Goal: Task Accomplishment & Management: Use online tool/utility

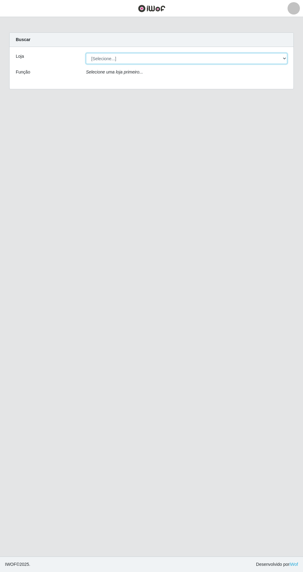
click at [180, 56] on select "[Selecione...] Extrabom - Loja 05 [GEOGRAPHIC_DATA]" at bounding box center [186, 58] width 201 height 11
select select "494"
click at [86, 53] on select "[Selecione...] Extrabom - Loja 05 [GEOGRAPHIC_DATA]" at bounding box center [186, 58] width 201 height 11
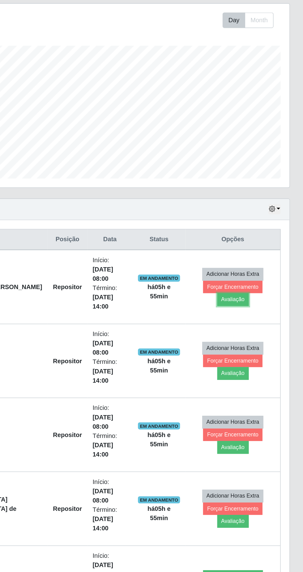
click at [265, 301] on button "Avaliação" at bounding box center [254, 305] width 22 height 9
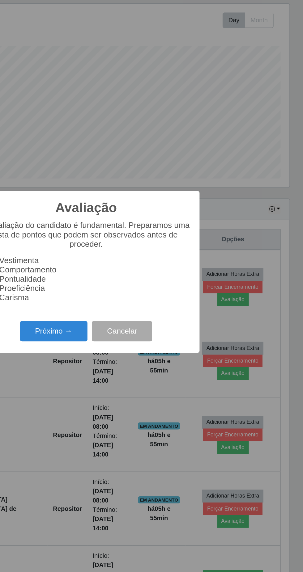
click at [134, 335] on button "Próximo →" at bounding box center [128, 327] width 47 height 15
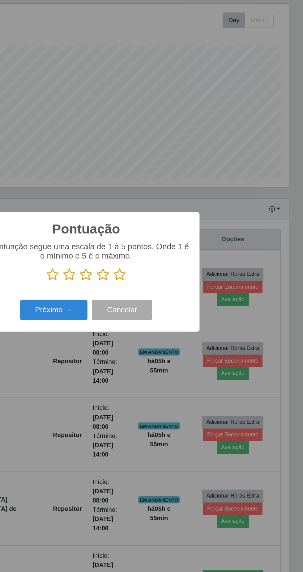
click at [176, 292] on icon at bounding box center [174, 287] width 9 height 9
click at [170, 292] on input "radio" at bounding box center [170, 292] width 0 height 0
click at [130, 320] on button "Próximo →" at bounding box center [128, 312] width 47 height 15
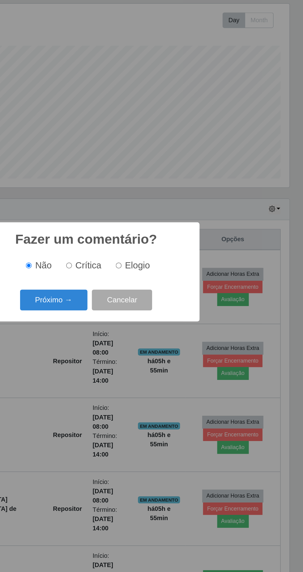
click at [132, 313] on button "Próximo →" at bounding box center [128, 305] width 47 height 15
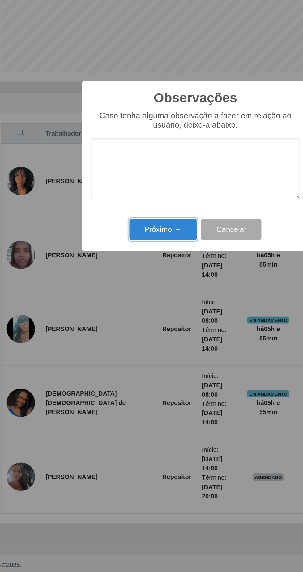
click at [117, 334] on button "Próximo →" at bounding box center [128, 330] width 47 height 15
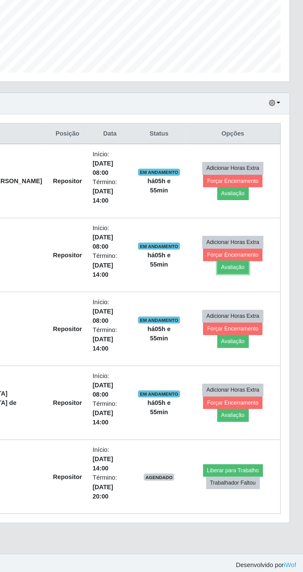
click at [265, 352] on button "Avaliação" at bounding box center [254, 356] width 22 height 9
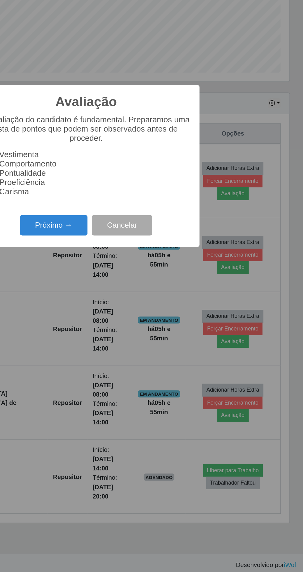
click at [132, 324] on button "Próximo →" at bounding box center [128, 327] width 47 height 15
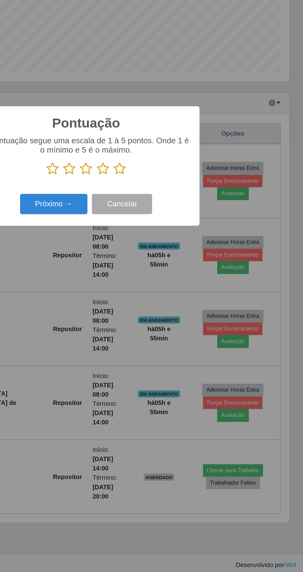
click at [176, 288] on icon at bounding box center [174, 287] width 9 height 9
click at [170, 292] on input "radio" at bounding box center [170, 292] width 0 height 0
click at [128, 312] on button "Próximo →" at bounding box center [128, 312] width 47 height 15
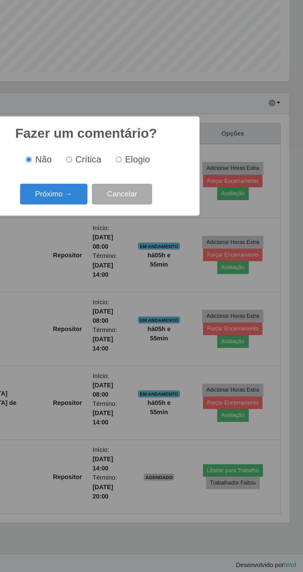
click at [134, 307] on button "Próximo →" at bounding box center [128, 305] width 47 height 15
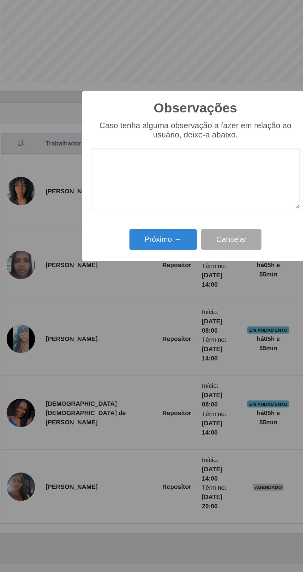
click at [63, 325] on div "Observações × Caso tenha alguma observação a fazer em relação ao usuário, deixe…" at bounding box center [151, 286] width 303 height 572
click at [115, 329] on button "Próximo →" at bounding box center [128, 330] width 47 height 15
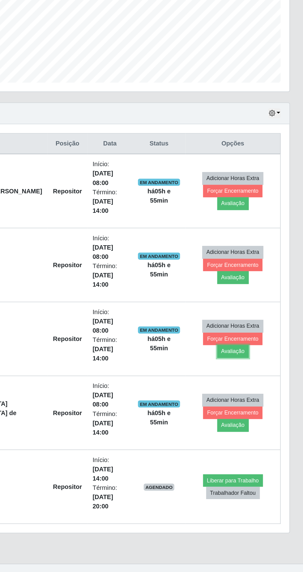
click at [265, 404] on button "Avaliação" at bounding box center [254, 408] width 22 height 9
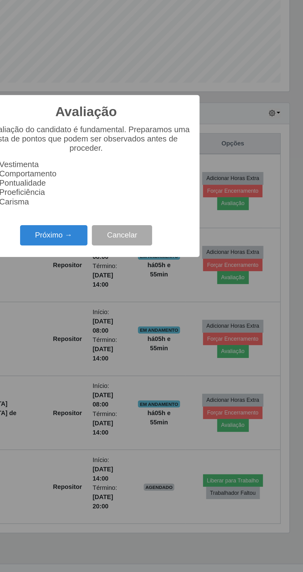
click at [132, 332] on button "Próximo →" at bounding box center [128, 327] width 47 height 15
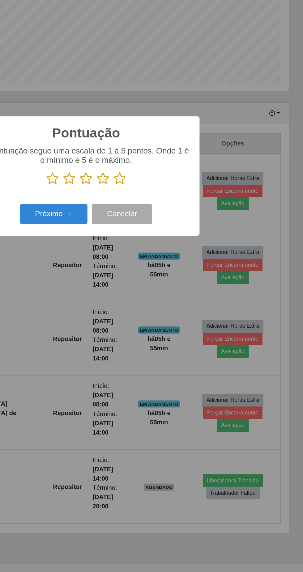
click at [177, 288] on icon at bounding box center [174, 287] width 9 height 9
click at [170, 292] on input "radio" at bounding box center [170, 292] width 0 height 0
click at [132, 311] on button "Próximo →" at bounding box center [128, 312] width 47 height 15
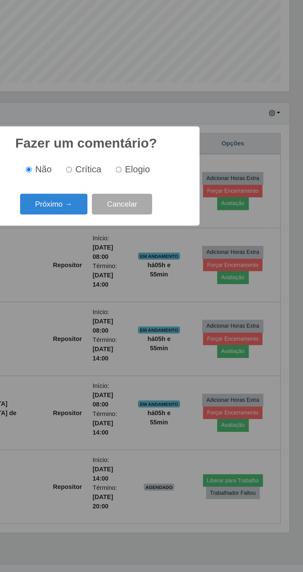
click at [137, 309] on button "Próximo →" at bounding box center [128, 305] width 47 height 15
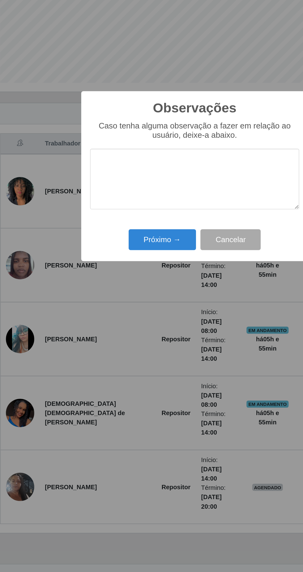
click at [58, 326] on div "Observações × Caso tenha alguma observação a fazer em relação ao usuário, deixe…" at bounding box center [151, 286] width 303 height 572
click at [108, 329] on button "Próximo →" at bounding box center [128, 330] width 47 height 15
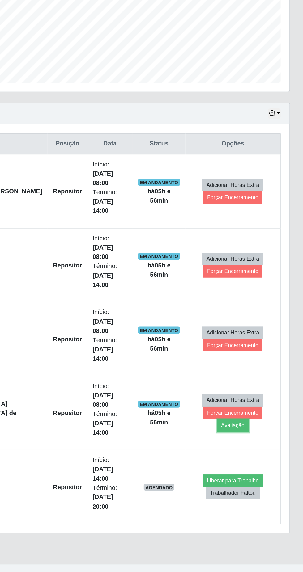
click at [264, 455] on button "Avaliação" at bounding box center [254, 459] width 22 height 9
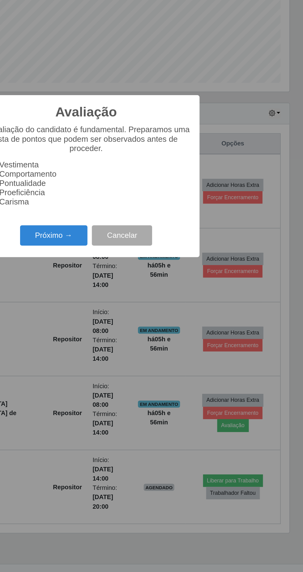
click at [130, 327] on button "Próximo →" at bounding box center [128, 327] width 47 height 15
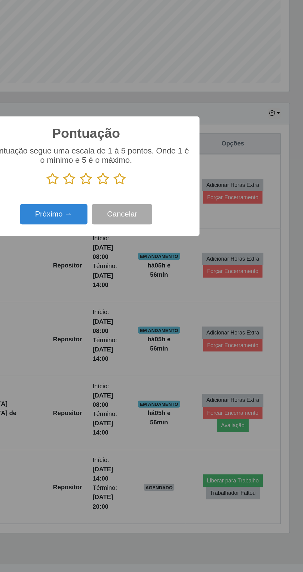
click at [175, 290] on icon at bounding box center [174, 287] width 9 height 9
click at [170, 292] on input "radio" at bounding box center [170, 292] width 0 height 0
click at [132, 313] on button "Próximo →" at bounding box center [128, 312] width 47 height 15
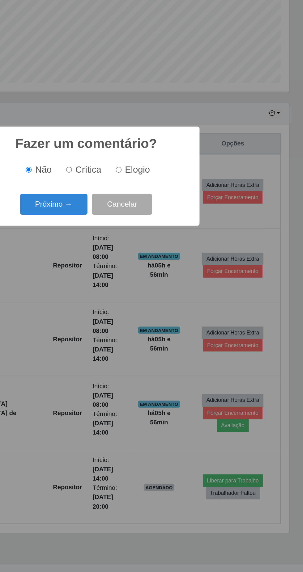
click at [176, 282] on input "Elogio" at bounding box center [174, 281] width 4 height 4
radio input "true"
click at [138, 300] on button "Próximo →" at bounding box center [128, 305] width 47 height 15
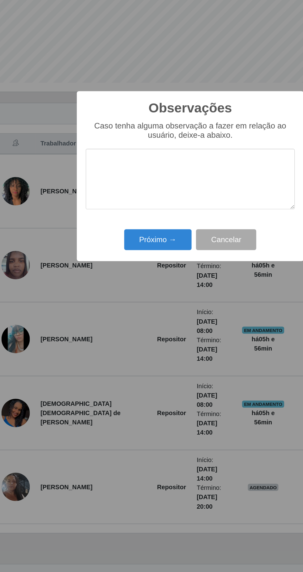
click at [73, 328] on div "Observações × Caso tenha alguma observação a fazer em relação ao usuário, deixe…" at bounding box center [151, 286] width 158 height 119
click at [117, 329] on button "Próximo →" at bounding box center [128, 330] width 47 height 15
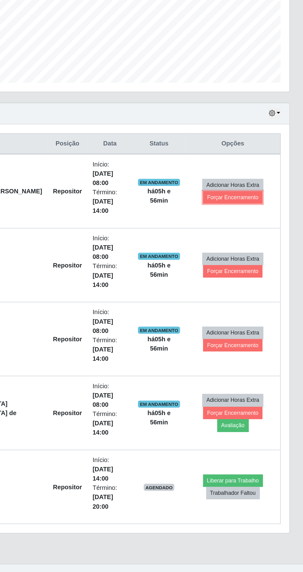
click at [238, 296] on button "Forçar Encerramento" at bounding box center [253, 300] width 41 height 9
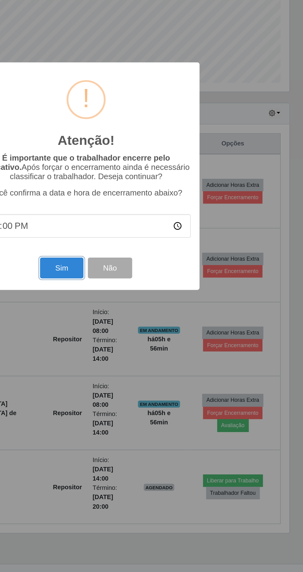
click at [137, 348] on button "Sim" at bounding box center [134, 350] width 30 height 15
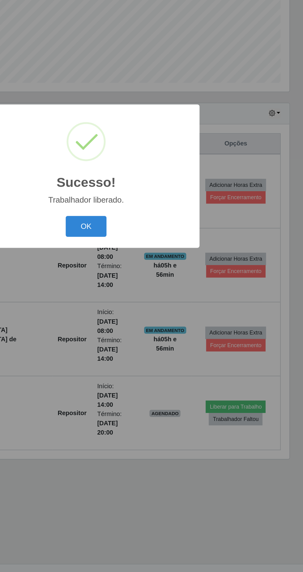
click at [148, 316] on button "OK" at bounding box center [151, 321] width 29 height 15
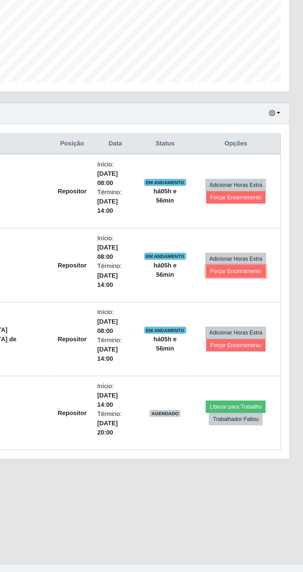
click at [255, 348] on button "Forçar Encerramento" at bounding box center [255, 352] width 41 height 9
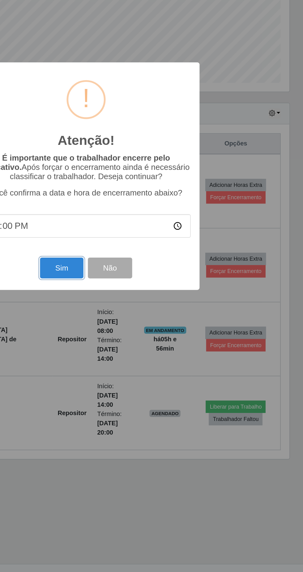
click at [131, 355] on button "Sim" at bounding box center [134, 350] width 30 height 15
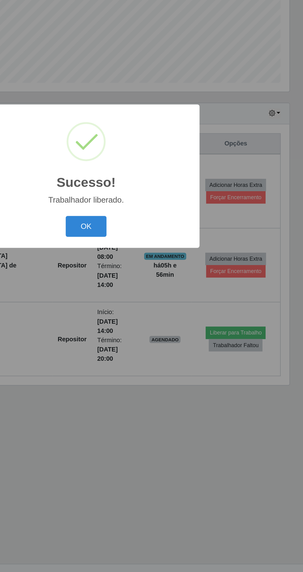
click at [151, 320] on button "OK" at bounding box center [151, 321] width 29 height 15
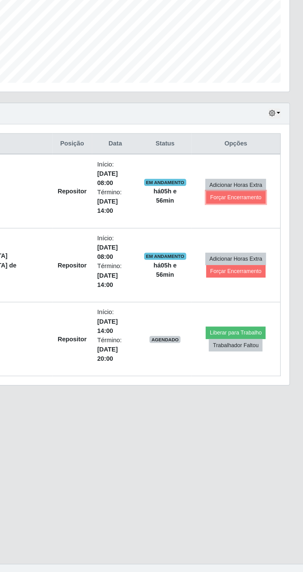
click at [250, 296] on button "Forçar Encerramento" at bounding box center [255, 300] width 41 height 9
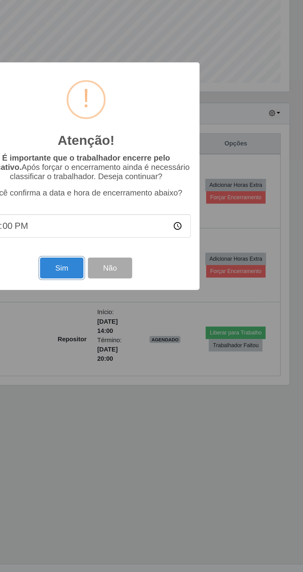
click at [134, 355] on button "Sim" at bounding box center [134, 350] width 30 height 15
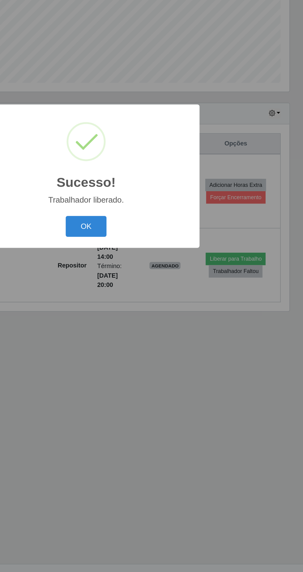
click at [154, 315] on button "OK" at bounding box center [151, 321] width 29 height 15
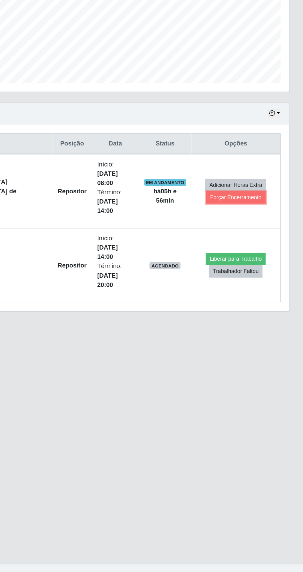
click at [255, 296] on button "Forçar Encerramento" at bounding box center [255, 300] width 41 height 9
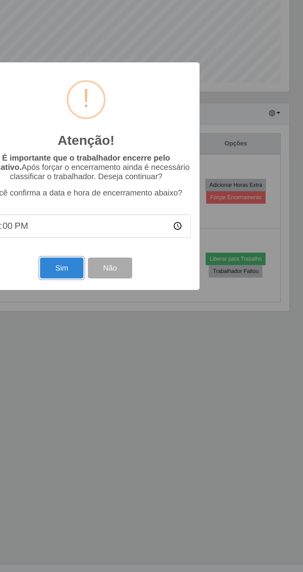
click at [139, 347] on button "Sim" at bounding box center [134, 350] width 30 height 15
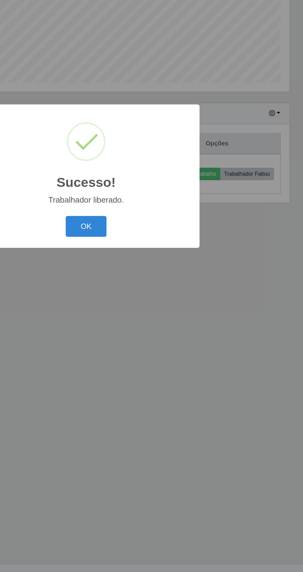
click at [150, 321] on button "OK" at bounding box center [151, 321] width 29 height 15
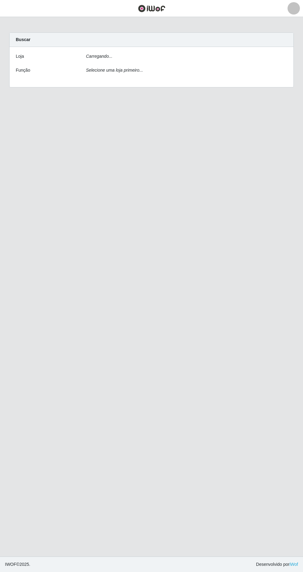
scroll to position [31, 0]
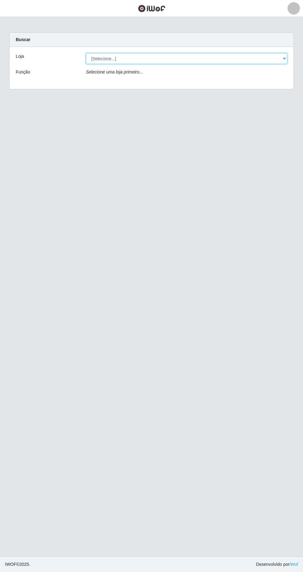
click at [97, 53] on select "[Selecione...] Extrabom - Loja 05 [GEOGRAPHIC_DATA]" at bounding box center [186, 58] width 201 height 11
select select "494"
click at [86, 53] on select "[Selecione...] Extrabom - Loja 05 [GEOGRAPHIC_DATA]" at bounding box center [186, 58] width 201 height 11
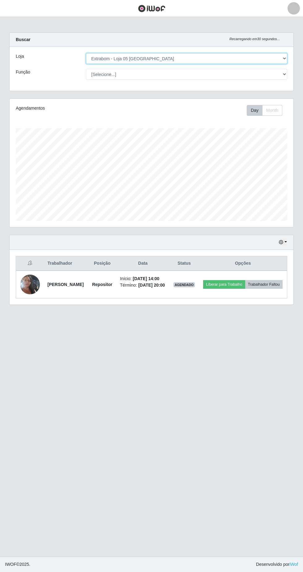
scroll to position [128, 283]
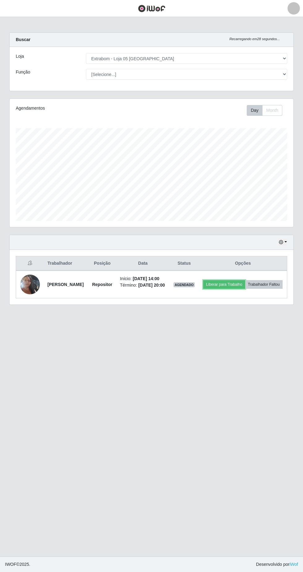
click at [245, 280] on button "Liberar para Trabalho" at bounding box center [224, 284] width 42 height 9
